Goal: Task Accomplishment & Management: Manage account settings

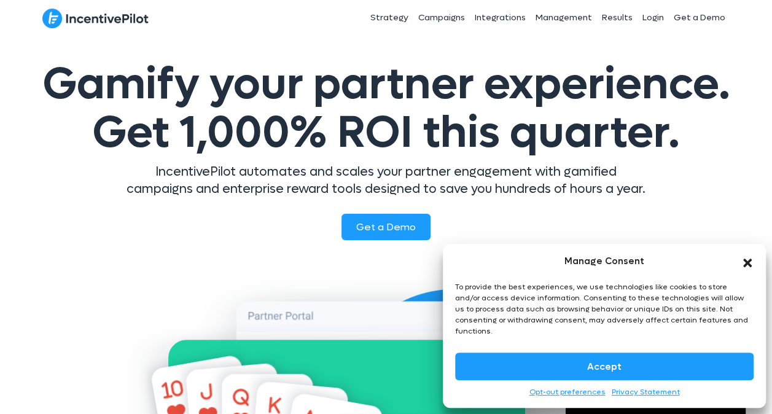
click at [647, 362] on button "Accept" at bounding box center [604, 367] width 299 height 28
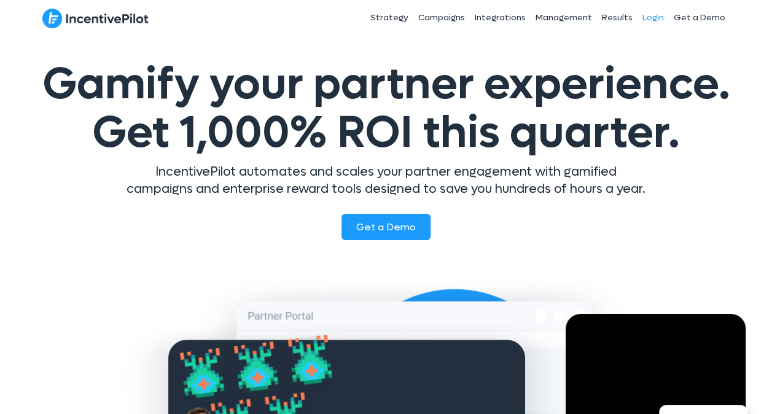
click at [658, 16] on link "Login" at bounding box center [652, 17] width 31 height 31
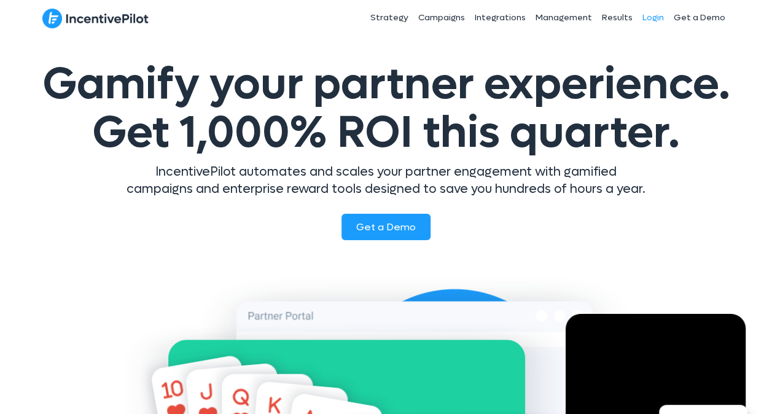
click at [647, 18] on link "Login" at bounding box center [652, 17] width 31 height 31
